Goal: Task Accomplishment & Management: Manage account settings

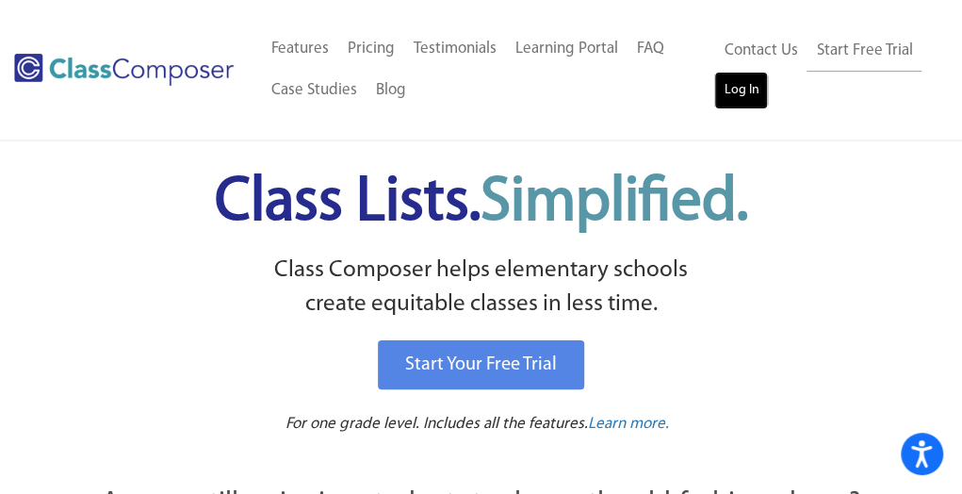
click at [737, 82] on link "Log In" at bounding box center [741, 91] width 54 height 38
click at [738, 86] on link "Log In" at bounding box center [741, 91] width 54 height 38
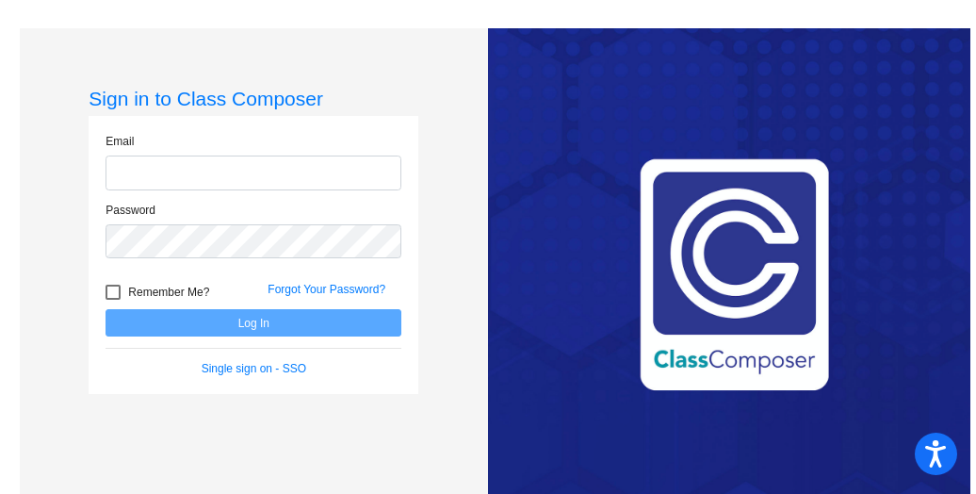
click at [136, 167] on input "email" at bounding box center [254, 173] width 296 height 35
type input "[EMAIL_ADDRESS][DOMAIN_NAME]"
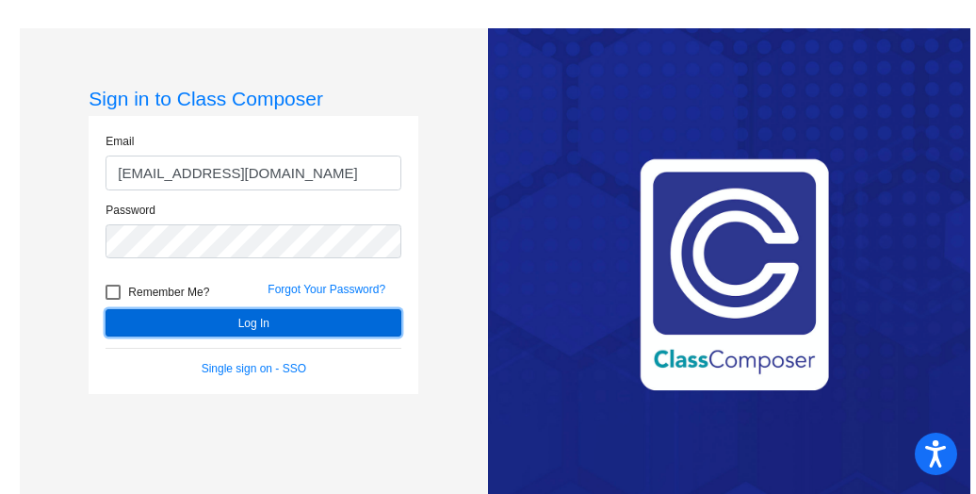
click at [253, 323] on button "Log In" at bounding box center [254, 322] width 296 height 27
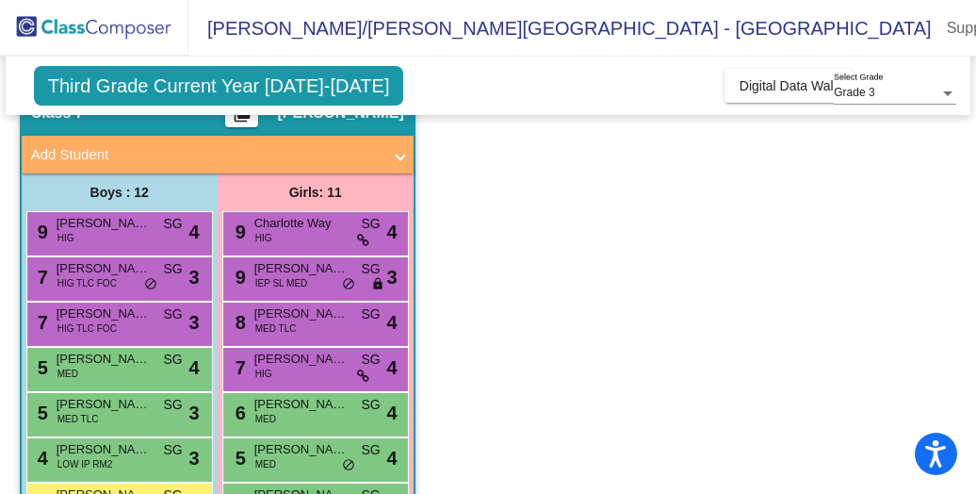
scroll to position [151, 0]
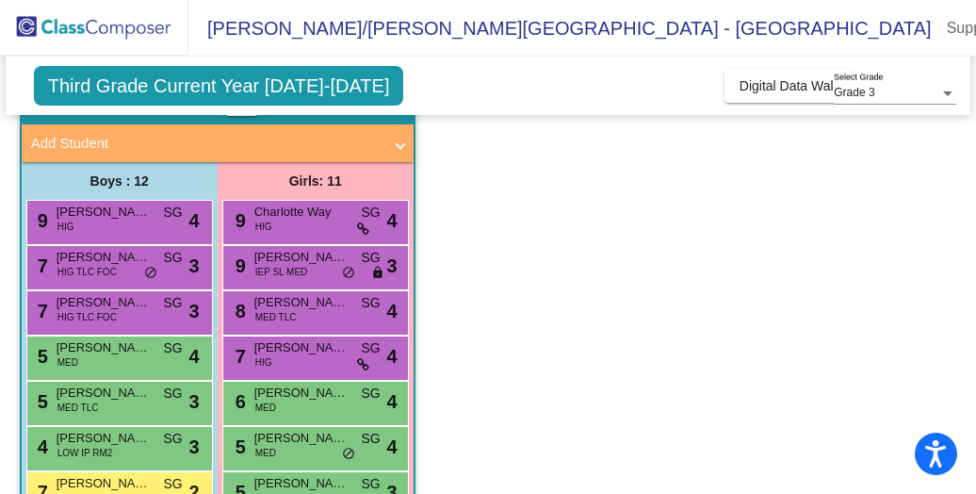
click at [332, 82] on span "Third Grade Current Year [DATE]-[DATE]" at bounding box center [219, 86] width 370 height 40
click at [950, 90] on div at bounding box center [948, 93] width 17 height 13
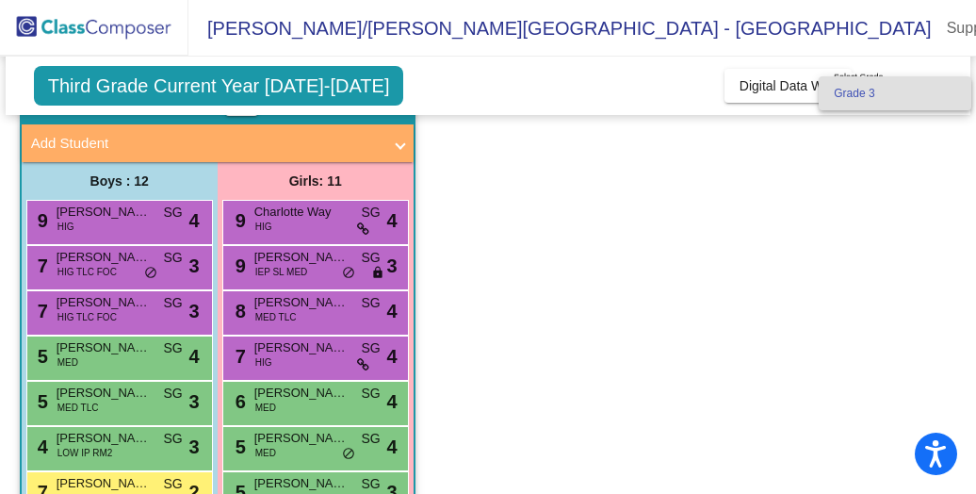
click at [306, 89] on div at bounding box center [488, 247] width 976 height 494
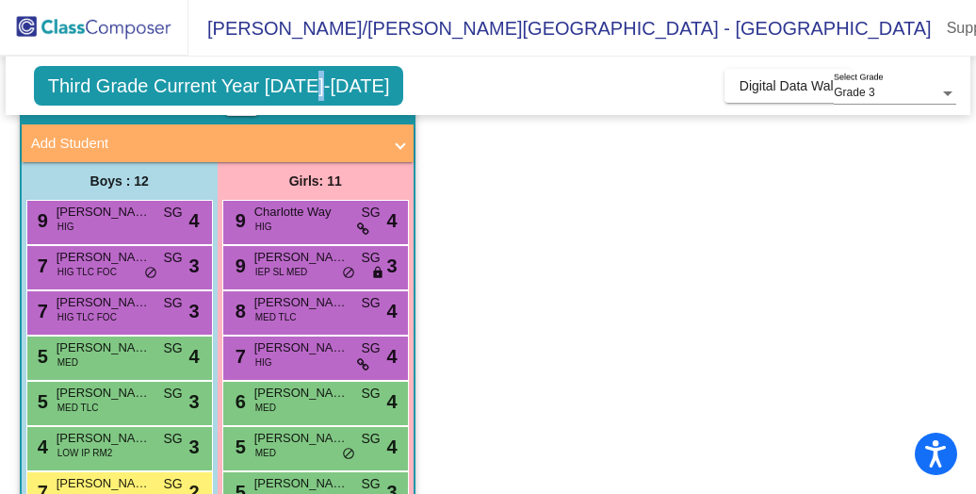
click at [306, 89] on span "Third Grade Current Year [DATE]-[DATE]" at bounding box center [219, 86] width 370 height 40
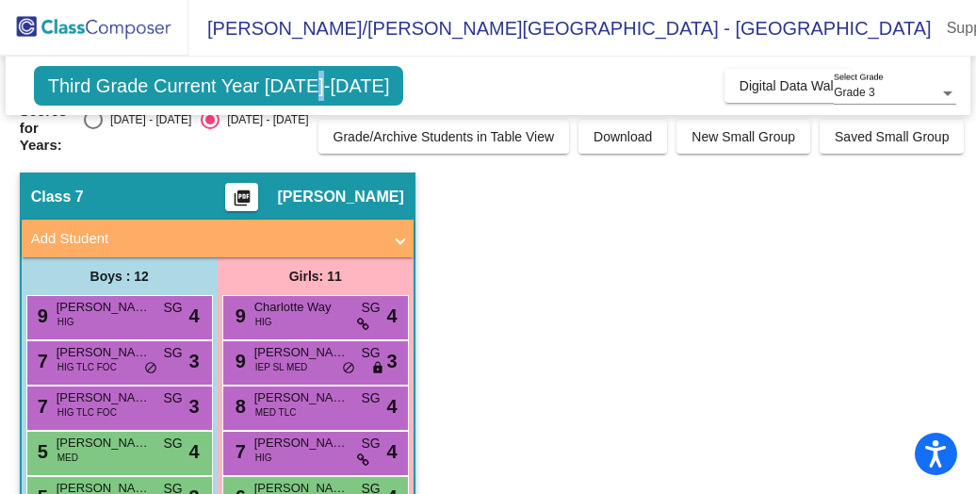
scroll to position [0, 0]
